Goal: Task Accomplishment & Management: Manage account settings

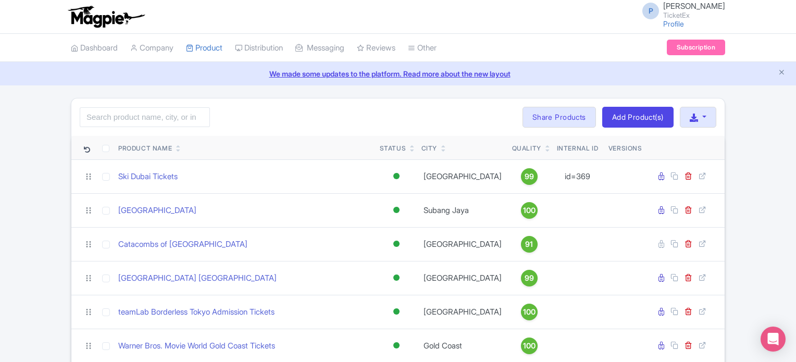
scroll to position [893, 0]
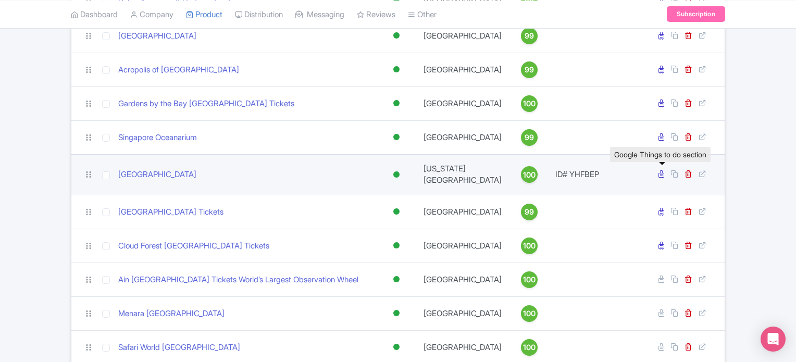
click at [661, 178] on icon at bounding box center [662, 174] width 6 height 8
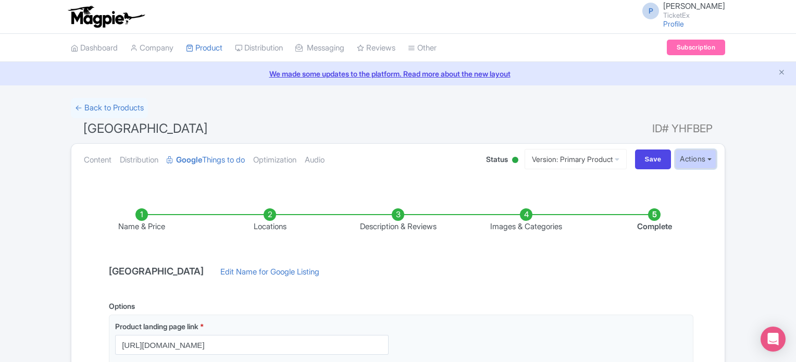
click at [681, 164] on button "Actions" at bounding box center [695, 159] width 41 height 19
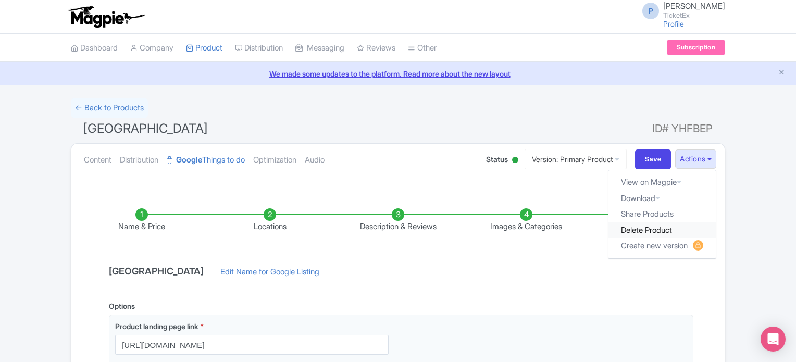
click at [646, 226] on link "Delete Product" at bounding box center [662, 231] width 107 height 16
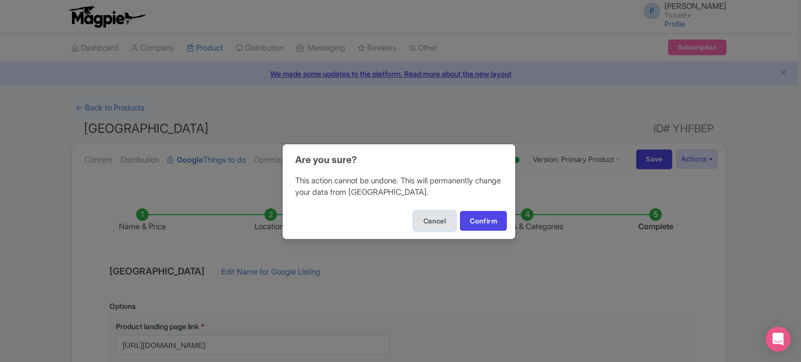
click at [430, 216] on button "Cancel" at bounding box center [434, 221] width 42 height 20
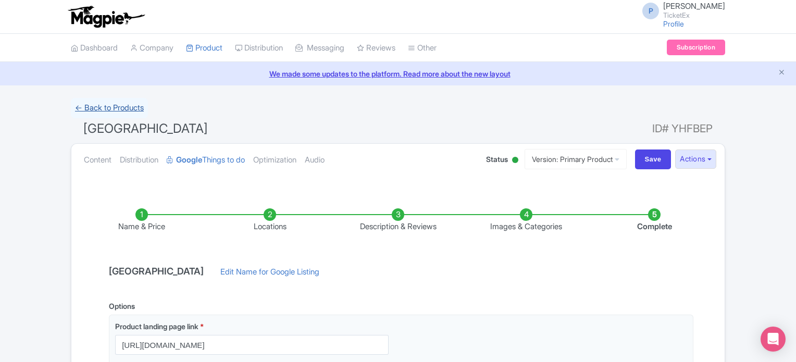
click at [116, 111] on link "← Back to Products" at bounding box center [109, 108] width 77 height 20
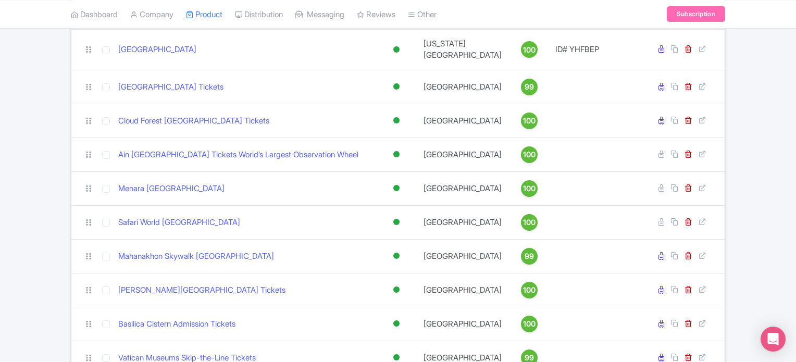
scroll to position [1017, 0]
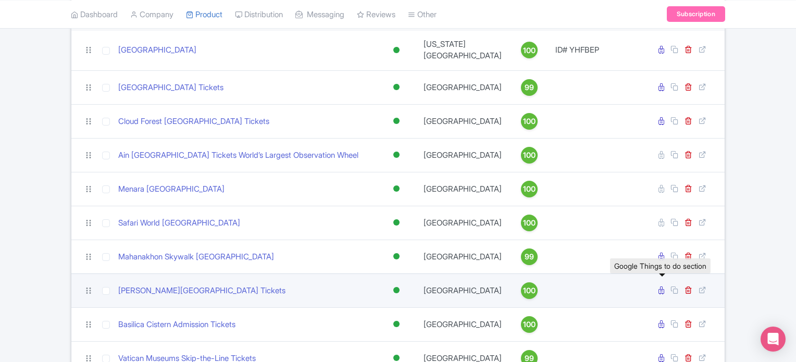
click at [665, 294] on link at bounding box center [663, 291] width 8 height 10
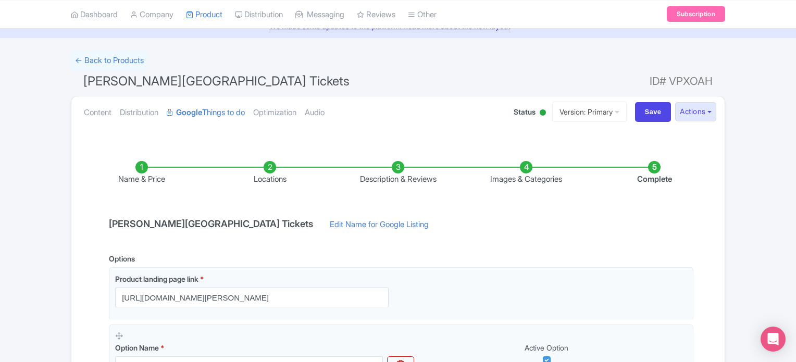
scroll to position [47, 0]
click at [271, 166] on li "Locations" at bounding box center [270, 174] width 128 height 24
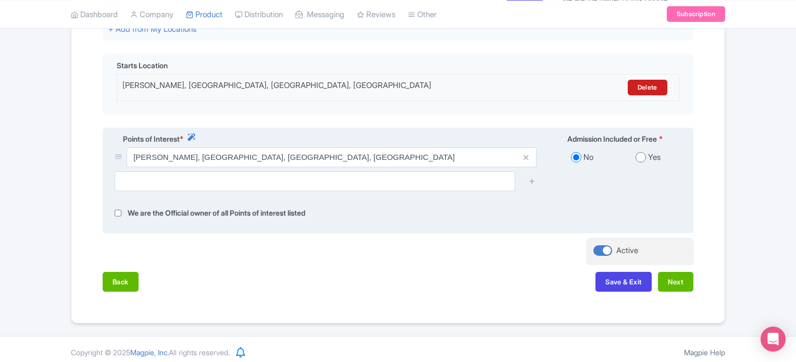
scroll to position [316, 0]
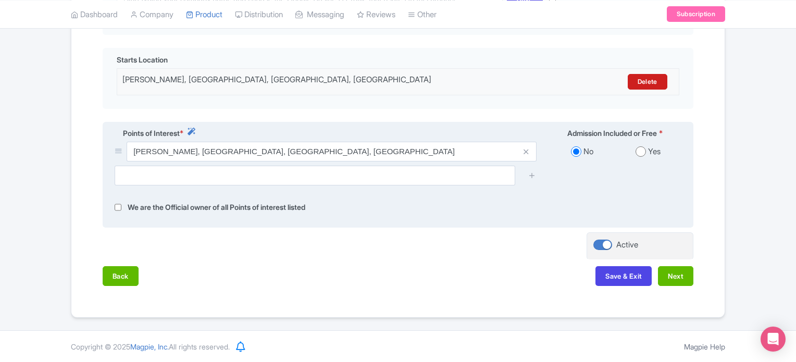
click at [640, 151] on input "radio" at bounding box center [641, 151] width 10 height 10
radio input "true"
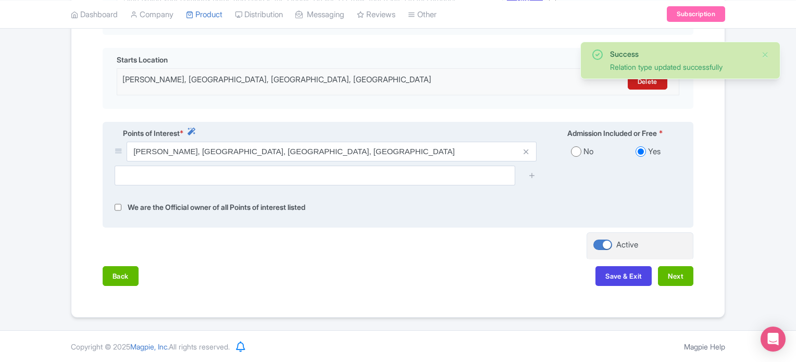
click at [576, 155] on input "radio" at bounding box center [576, 151] width 10 height 10
radio input "true"
click at [642, 152] on input "radio" at bounding box center [641, 151] width 10 height 10
radio input "true"
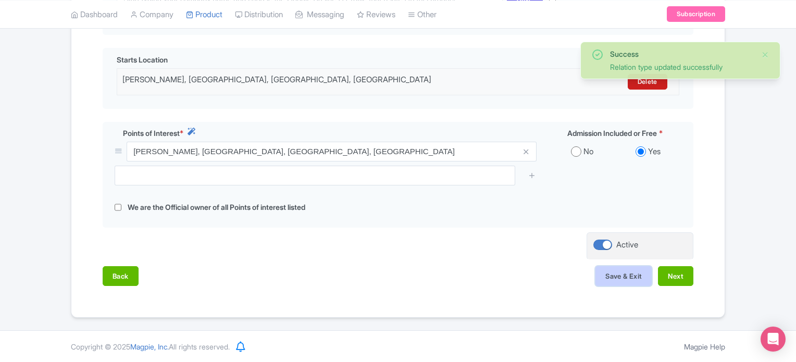
click at [623, 276] on button "Save & Exit" at bounding box center [624, 276] width 56 height 20
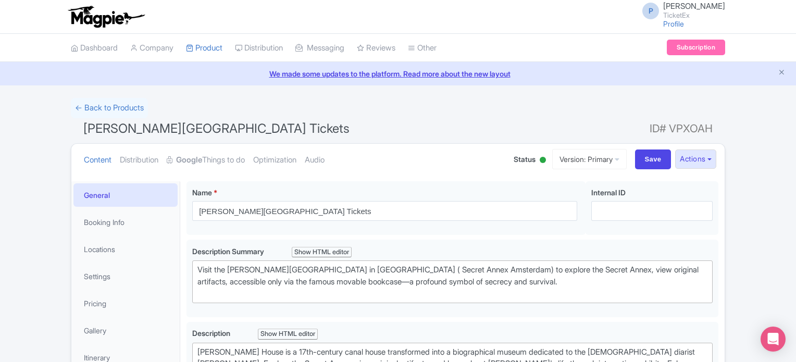
type trix-editor "<div>[PERSON_NAME] House is a 17th-century canal house transformed into a biogr…"
click at [96, 43] on link "Dashboard" at bounding box center [94, 48] width 47 height 29
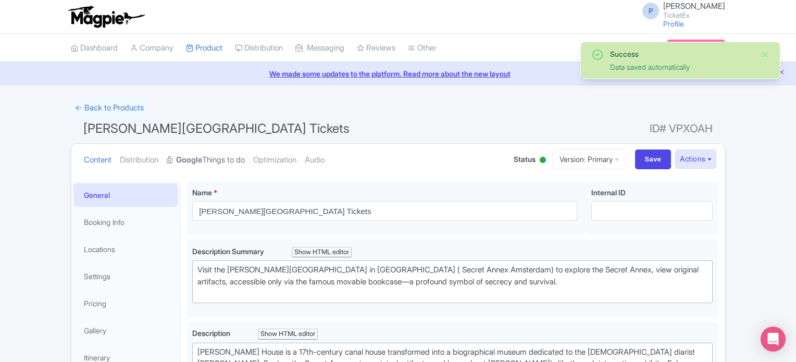
click at [221, 156] on link "Google Things to do" at bounding box center [206, 160] width 78 height 33
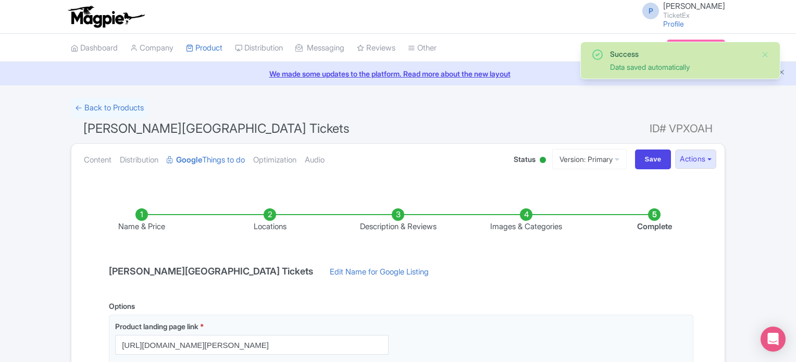
click at [267, 218] on li "Locations" at bounding box center [270, 220] width 128 height 24
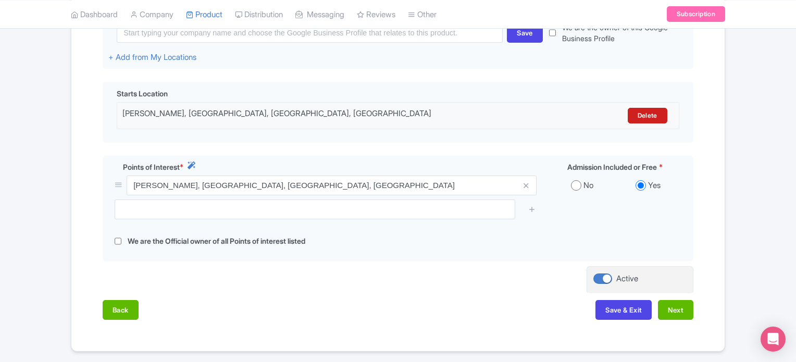
scroll to position [316, 0]
